Goal: Check status: Check status

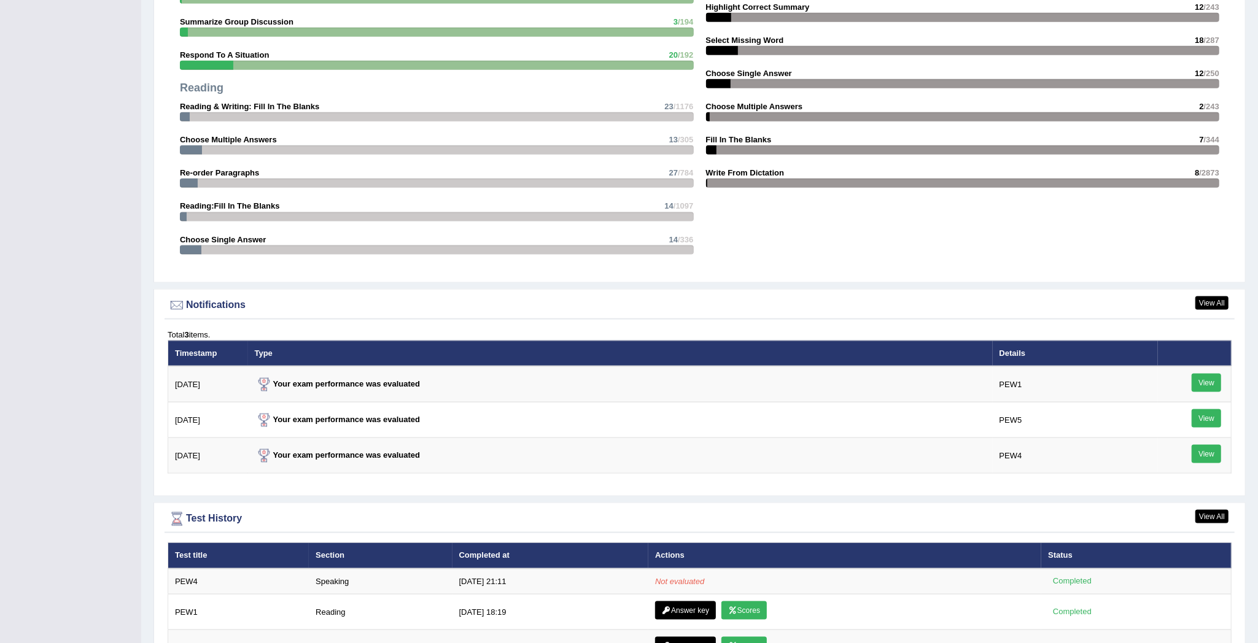
scroll to position [1106, 0]
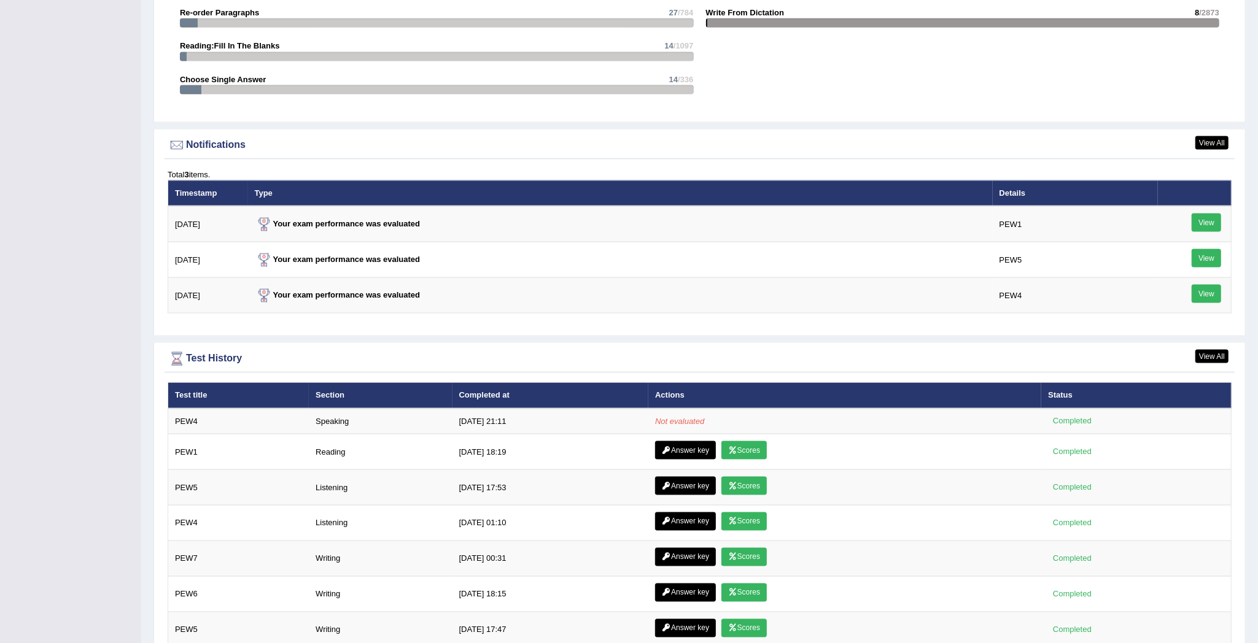
scroll to position [1481, 0]
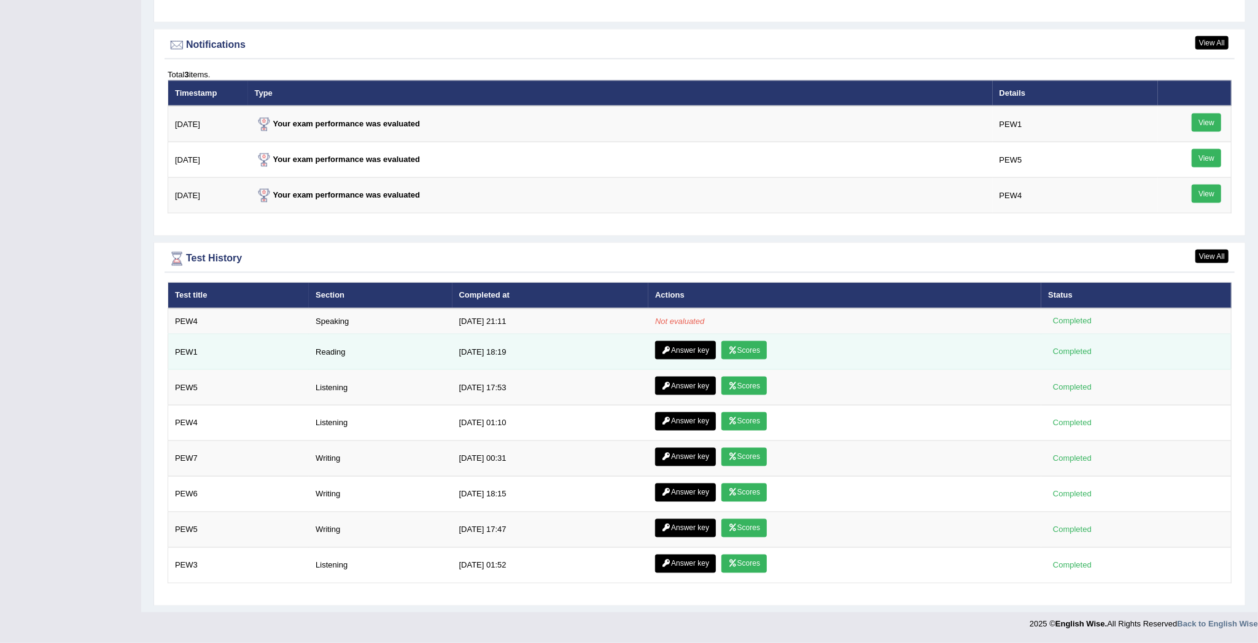
click at [743, 356] on td "Answer key Scores" at bounding box center [844, 353] width 393 height 36
click at [743, 350] on link "Scores" at bounding box center [743, 350] width 45 height 18
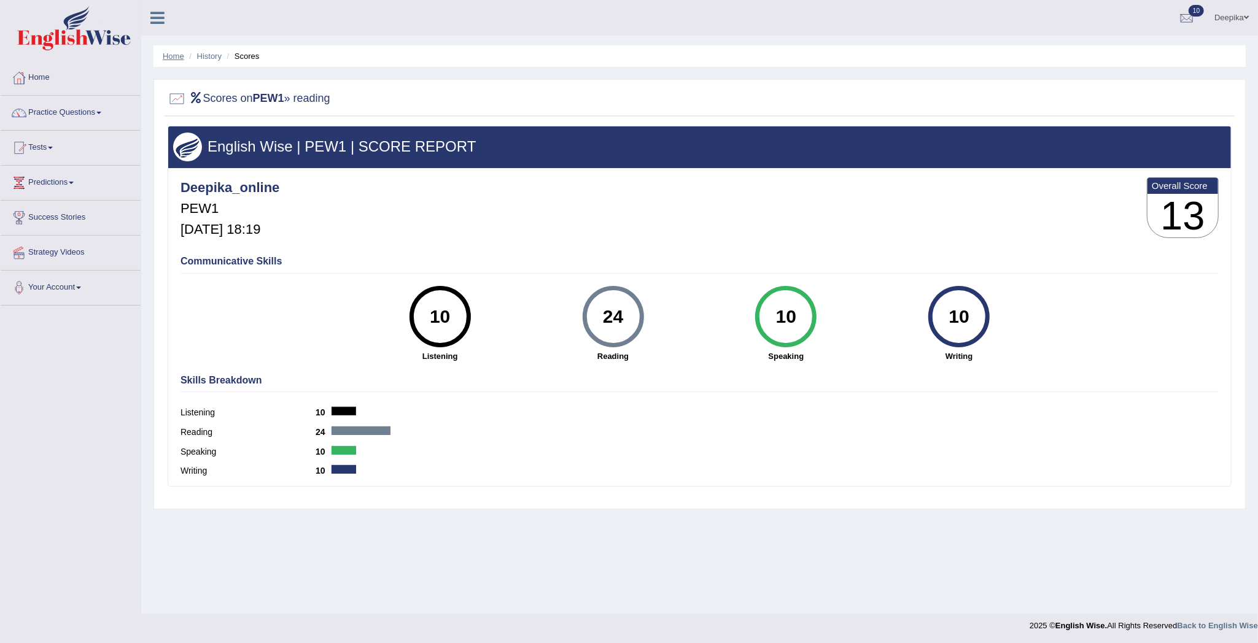
click at [172, 60] on link "Home" at bounding box center [173, 56] width 21 height 9
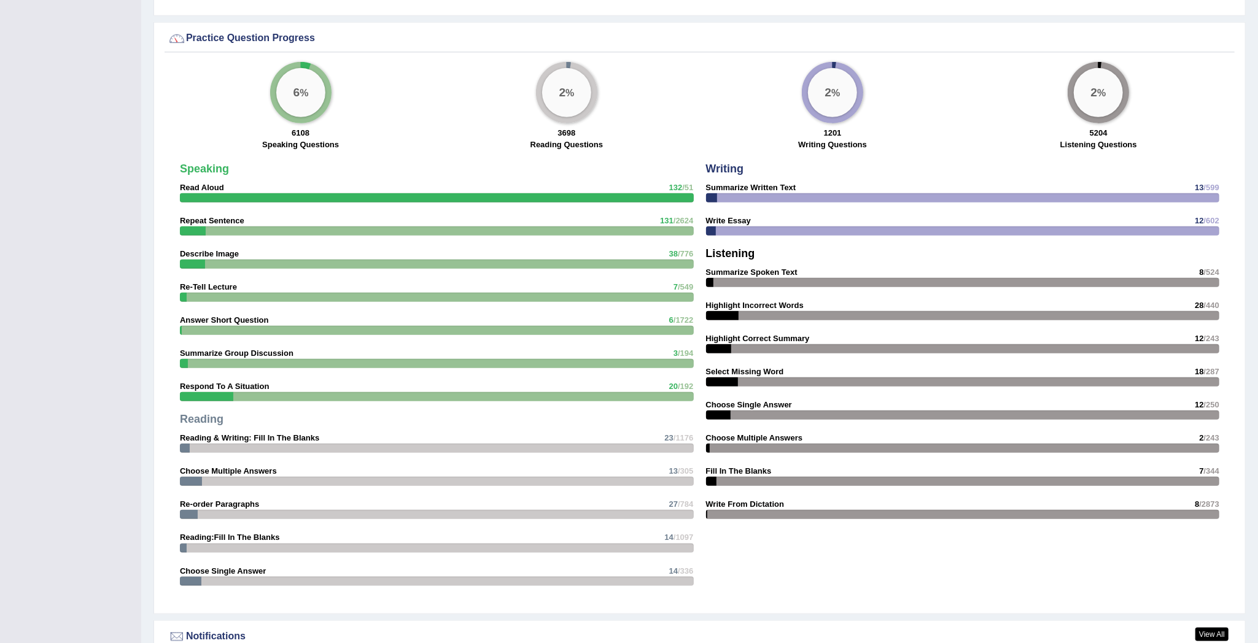
scroll to position [1481, 0]
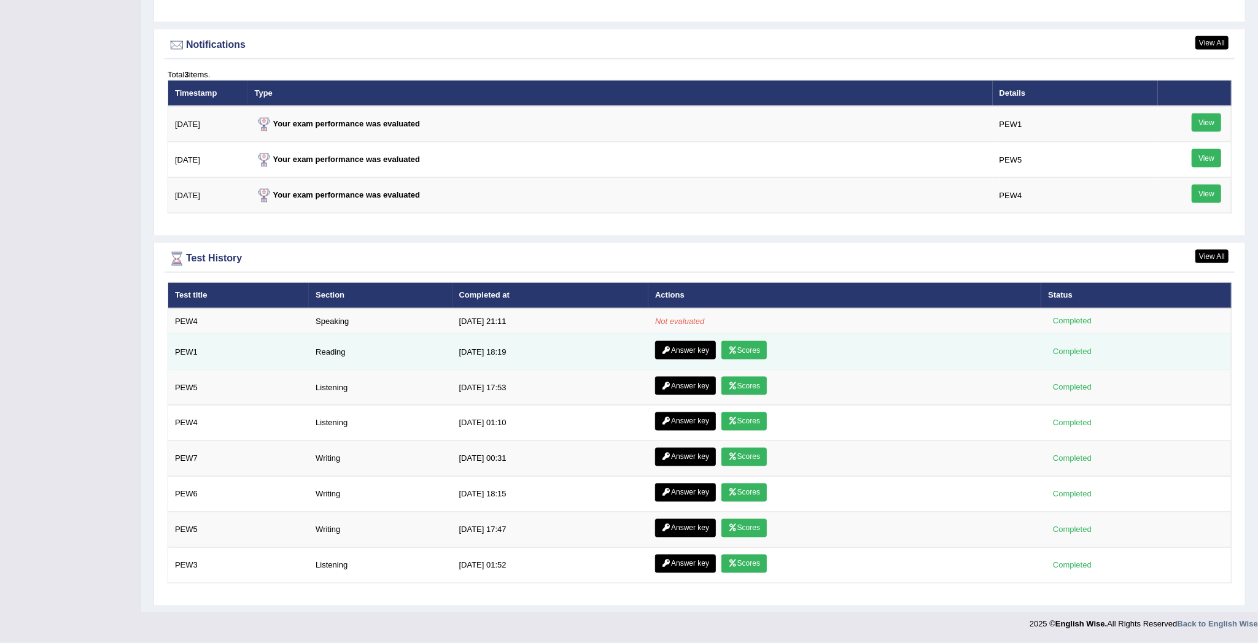
click at [1147, 354] on td "Completed" at bounding box center [1136, 353] width 190 height 36
